Goal: Task Accomplishment & Management: Complete application form

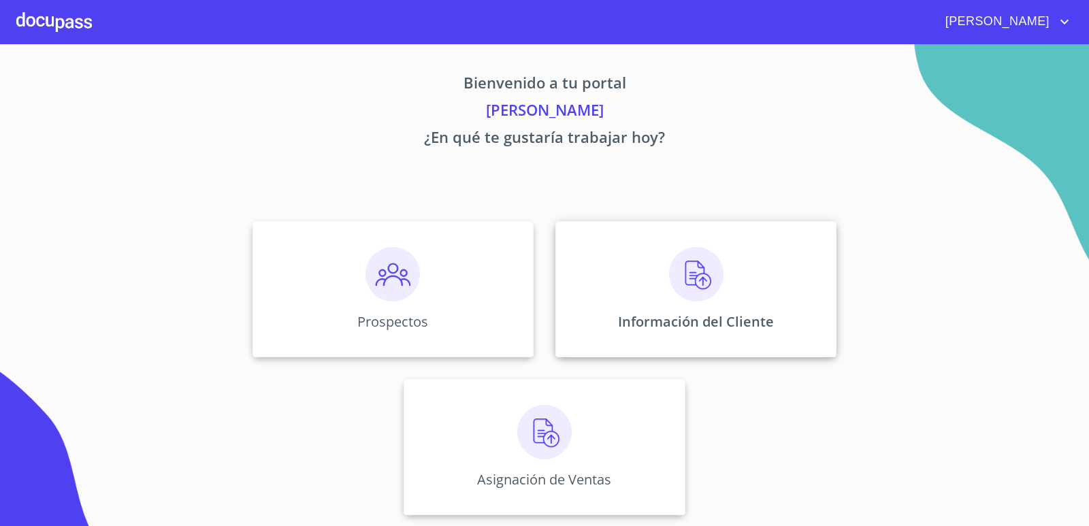
click at [612, 265] on div "Información del Cliente" at bounding box center [695, 289] width 281 height 136
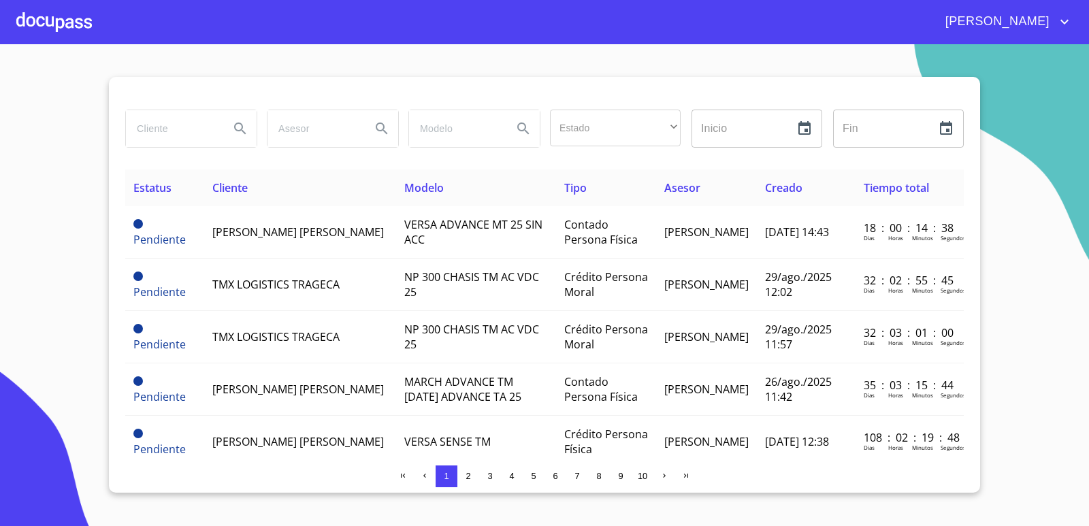
click at [199, 135] on input "search" at bounding box center [172, 128] width 93 height 37
type input "a"
type input "A"
type input "[PERSON_NAME]"
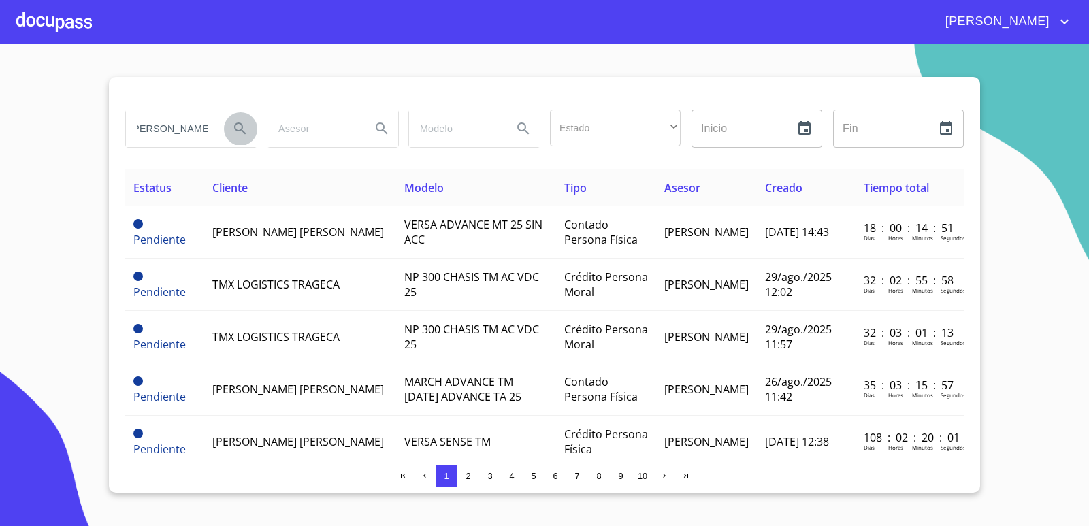
scroll to position [0, 0]
click at [244, 133] on icon "Search" at bounding box center [240, 129] width 12 height 12
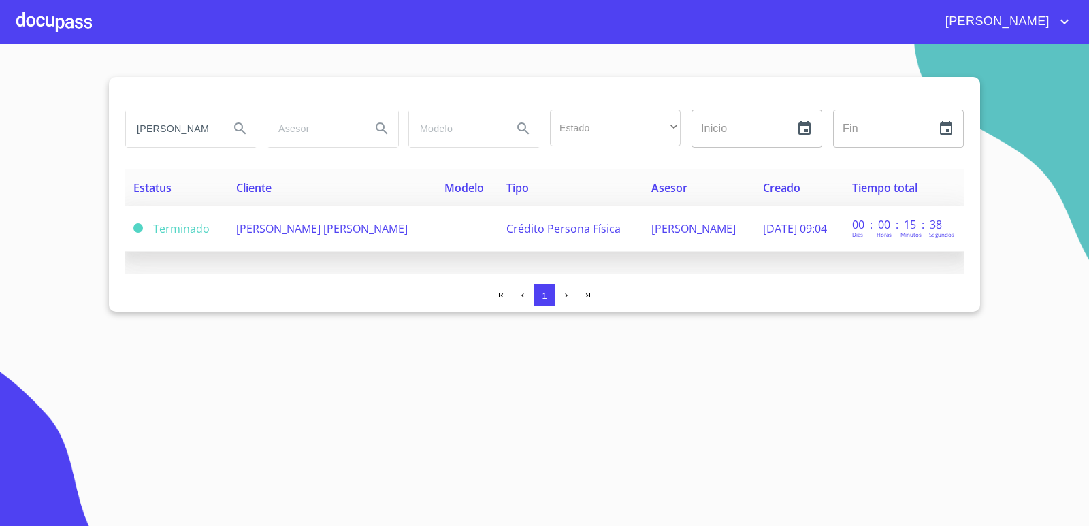
click at [304, 225] on span "[PERSON_NAME] [PERSON_NAME]" at bounding box center [322, 228] width 172 height 15
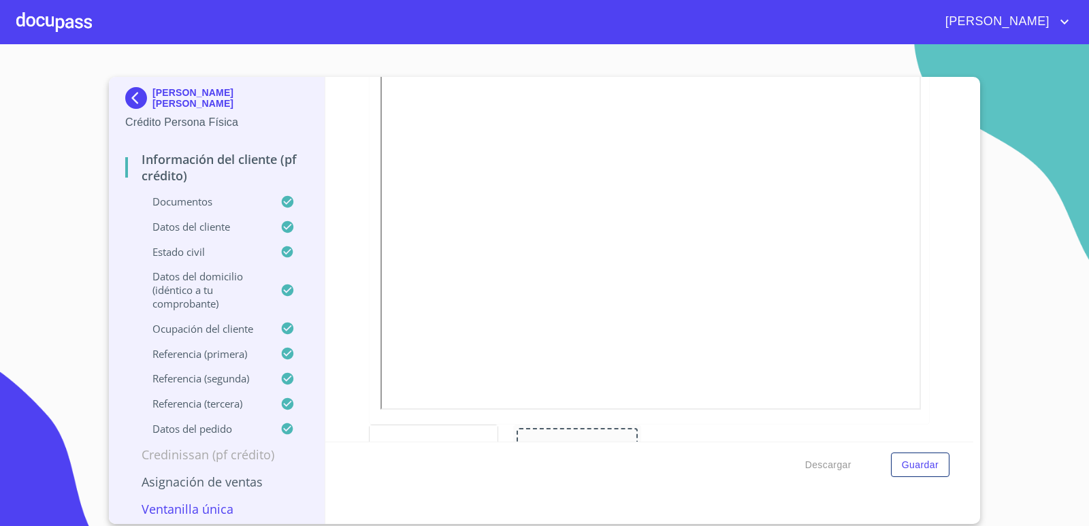
scroll to position [749, 0]
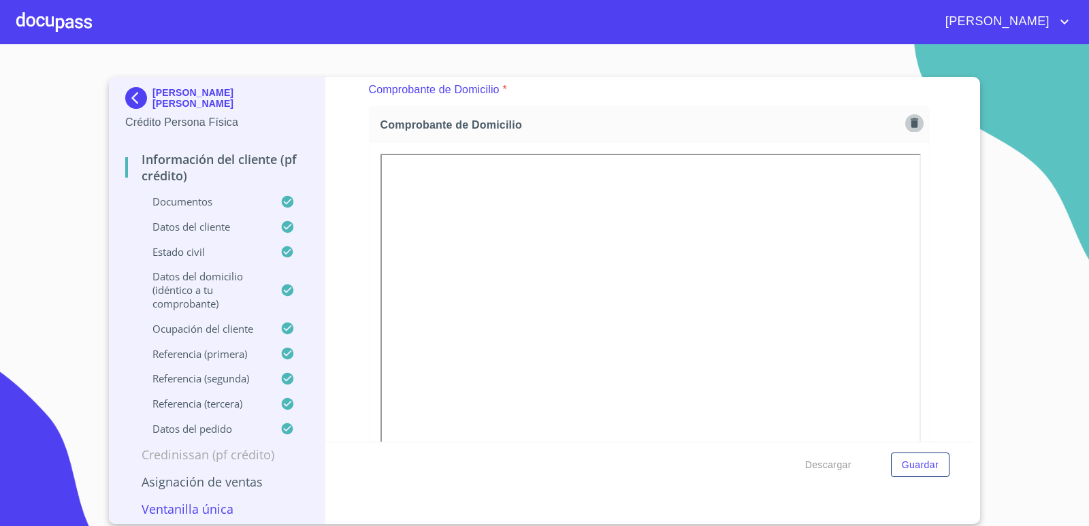
click at [905, 114] on button "button" at bounding box center [914, 123] width 18 height 18
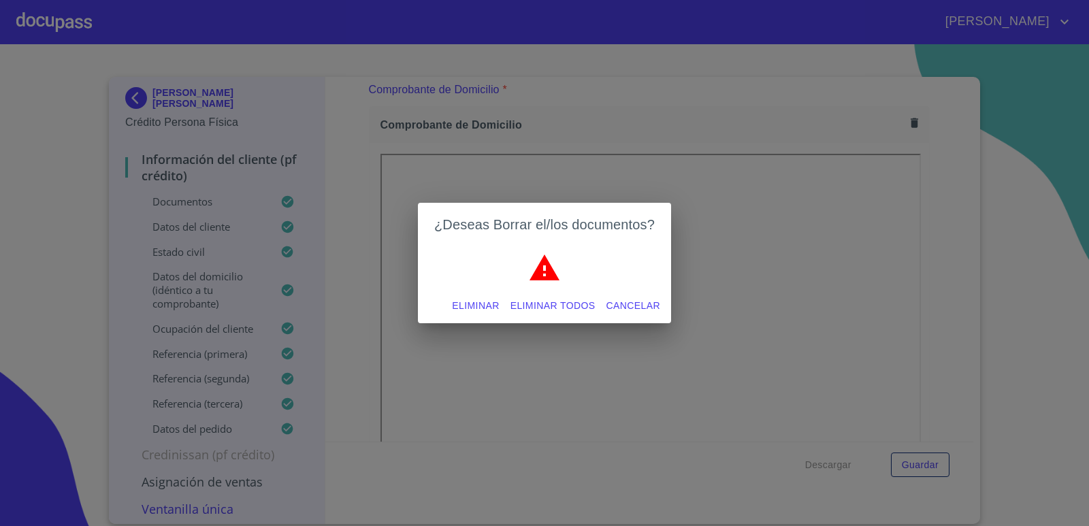
click at [567, 307] on span "Eliminar todos" at bounding box center [553, 305] width 85 height 17
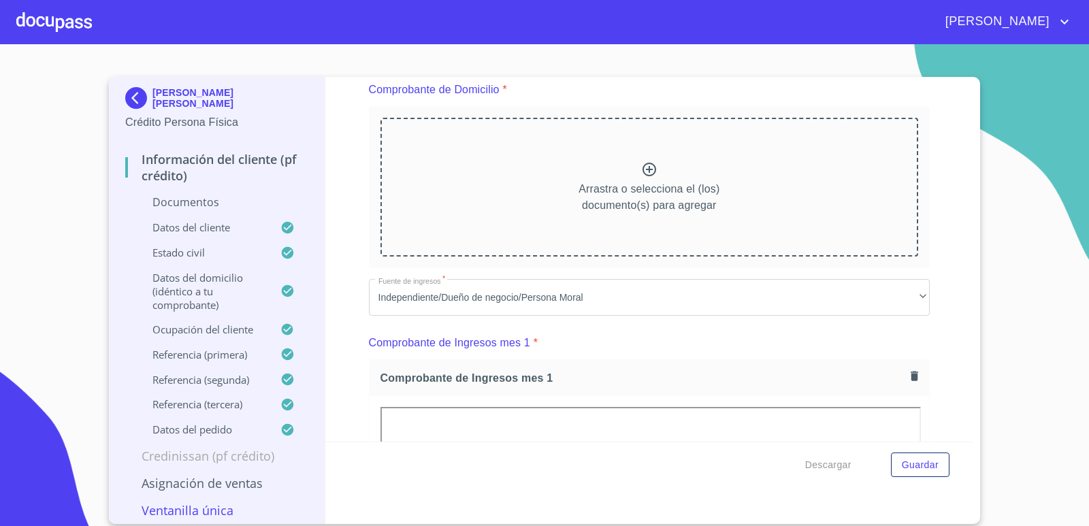
scroll to position [681, 0]
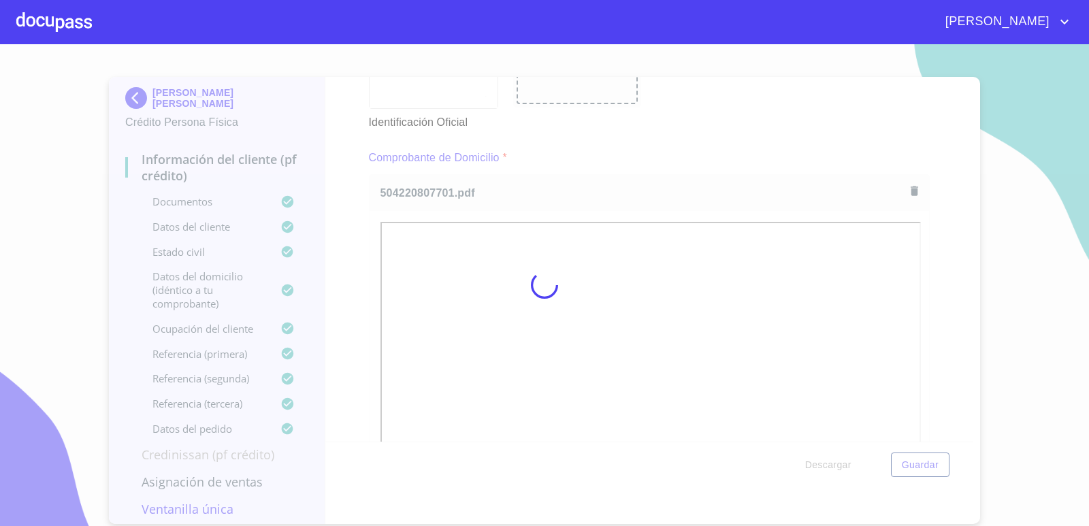
click at [695, 130] on div at bounding box center [544, 285] width 1089 height 482
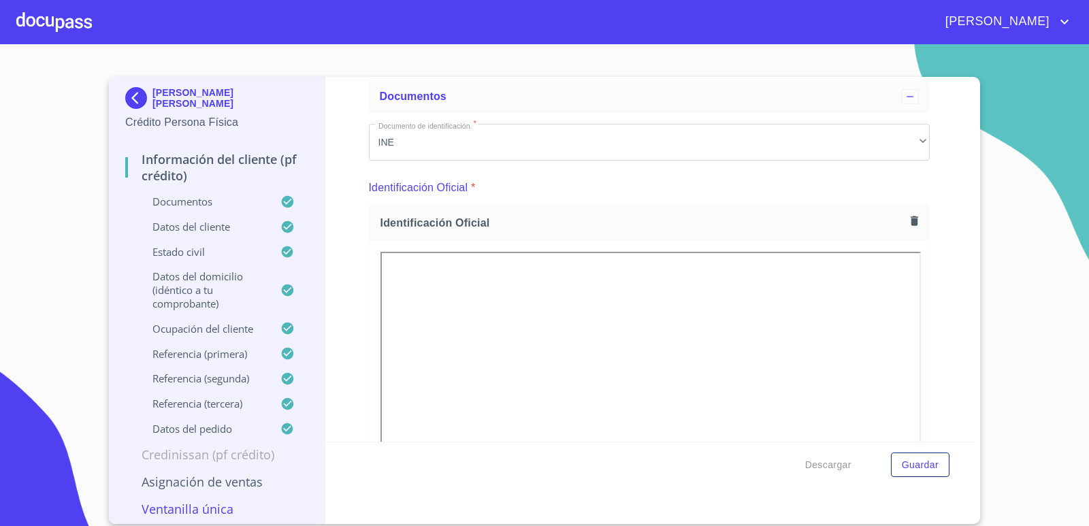
scroll to position [0, 0]
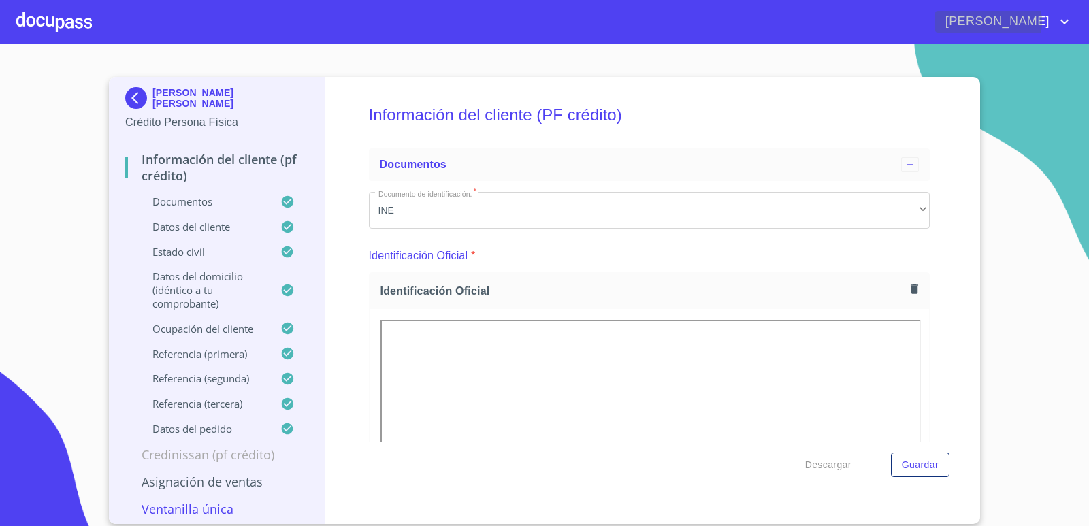
click at [1058, 22] on icon "account of current user" at bounding box center [1064, 22] width 16 height 16
click at [1049, 30] on li "Salir" at bounding box center [1051, 28] width 44 height 25
